Goal: Task Accomplishment & Management: Manage account settings

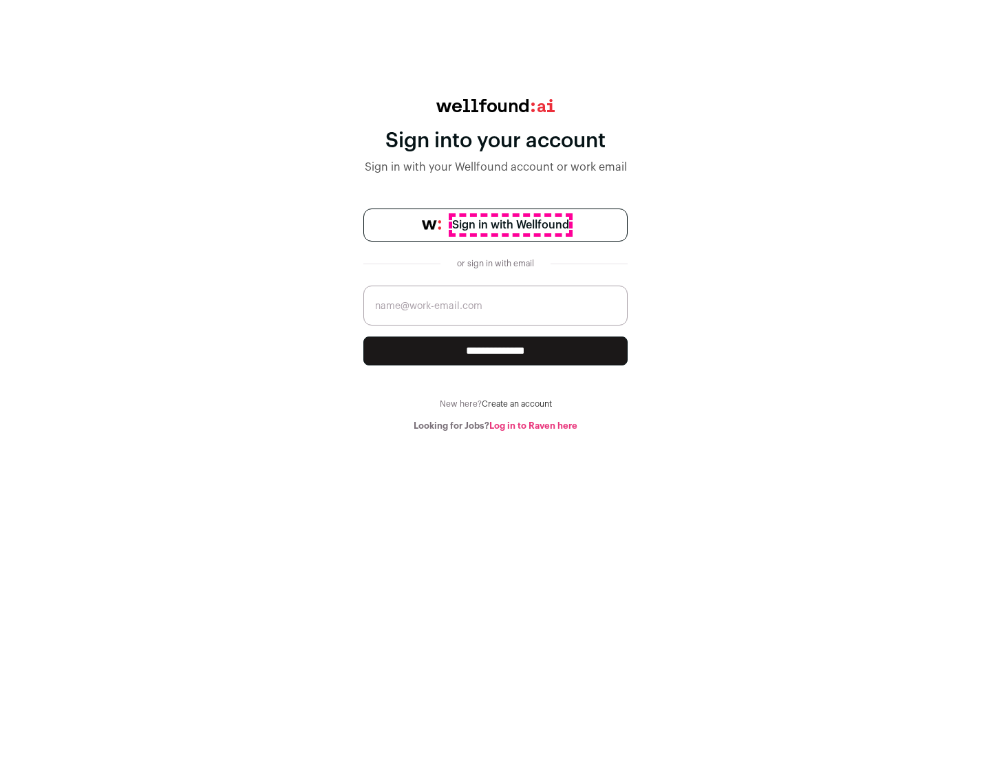
click at [510, 225] on span "Sign in with Wellfound" at bounding box center [510, 225] width 117 height 17
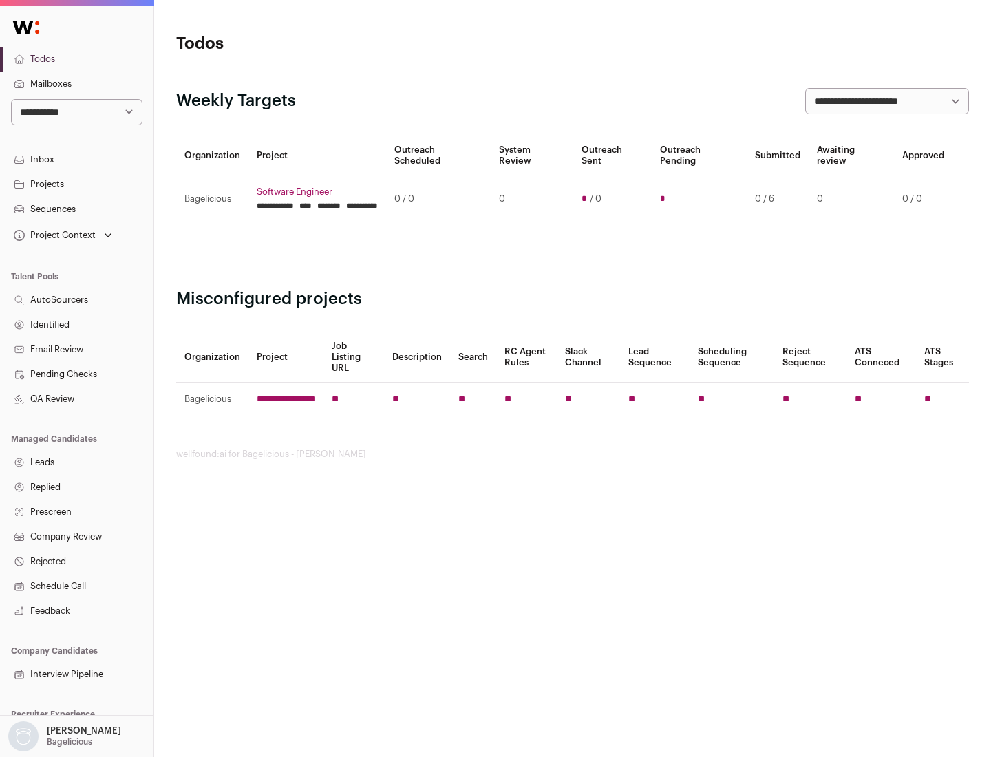
click at [76, 184] on link "Projects" at bounding box center [76, 184] width 153 height 25
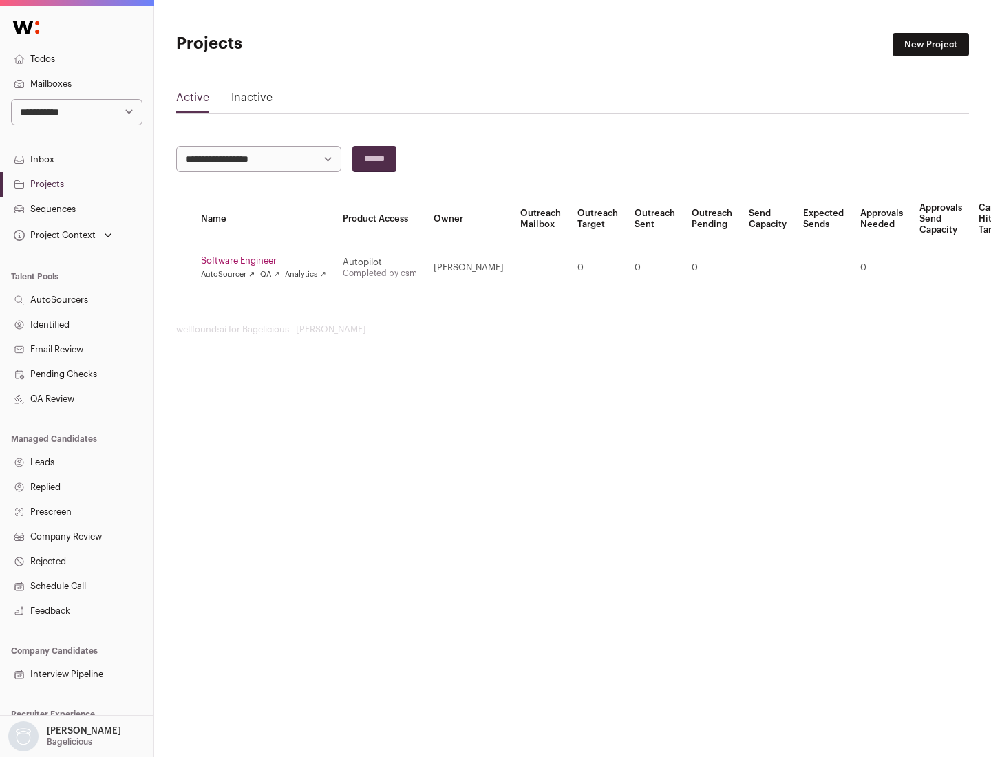
click at [268, 261] on link "Software Engineer" at bounding box center [263, 260] width 125 height 11
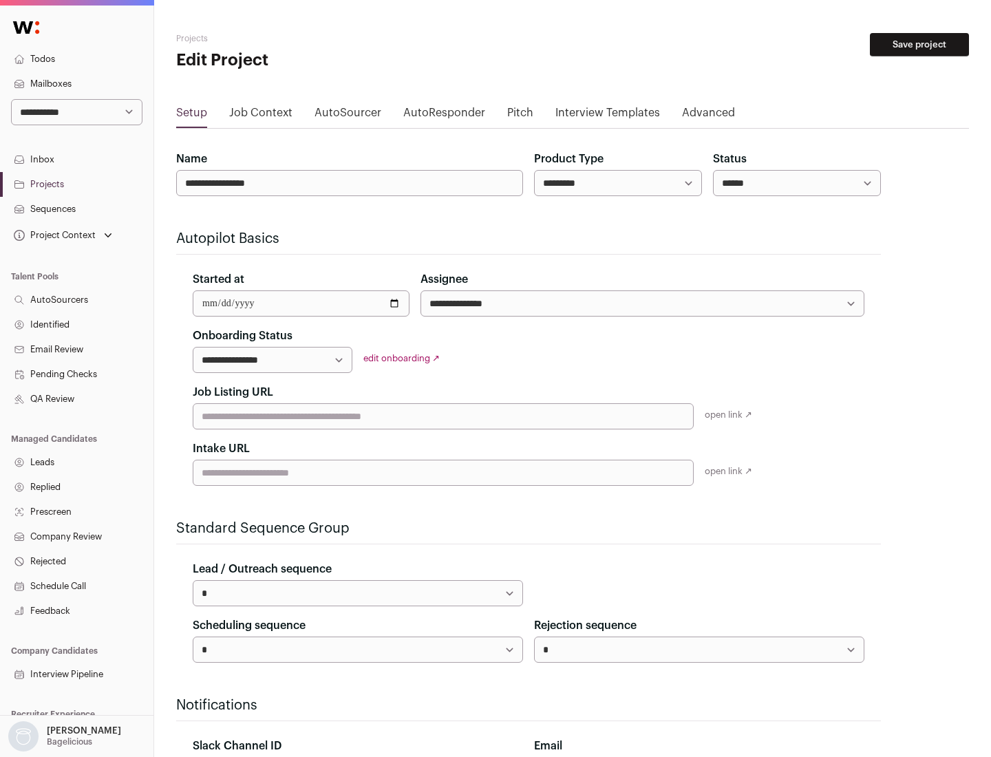
click at [920, 45] on button "Save project" at bounding box center [919, 44] width 99 height 23
